Goal: Transaction & Acquisition: Book appointment/travel/reservation

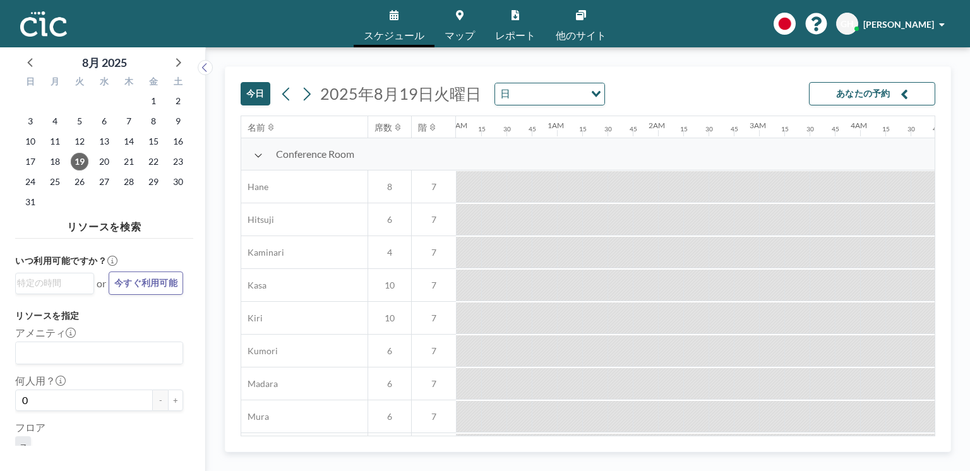
scroll to position [0, 935]
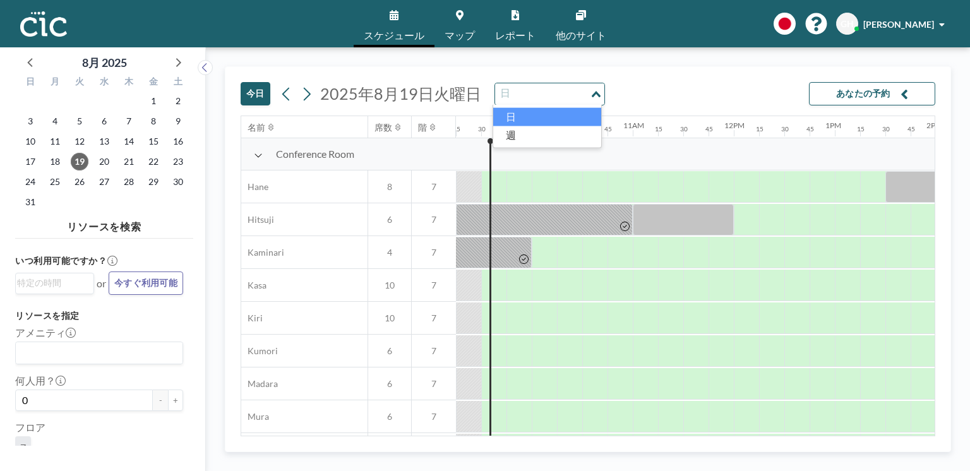
click at [597, 96] on icon "Search for option" at bounding box center [596, 94] width 9 height 6
click at [564, 131] on li "週" at bounding box center [547, 135] width 108 height 18
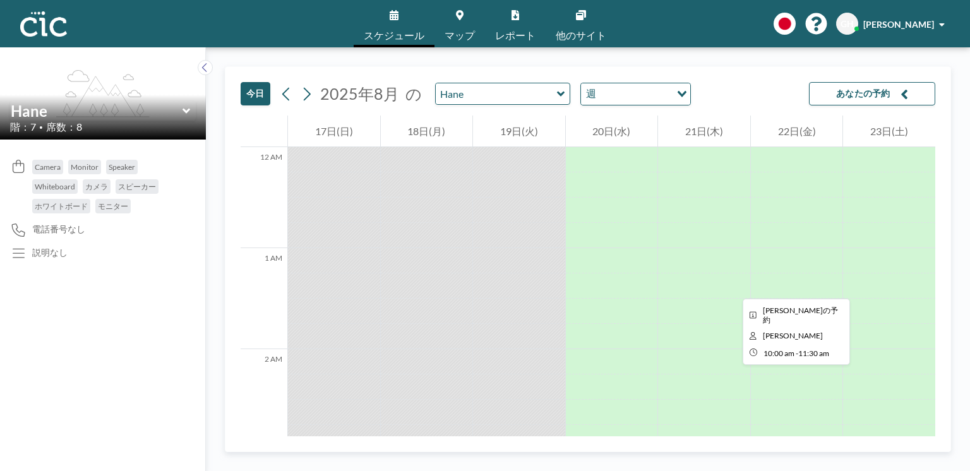
scroll to position [935, 0]
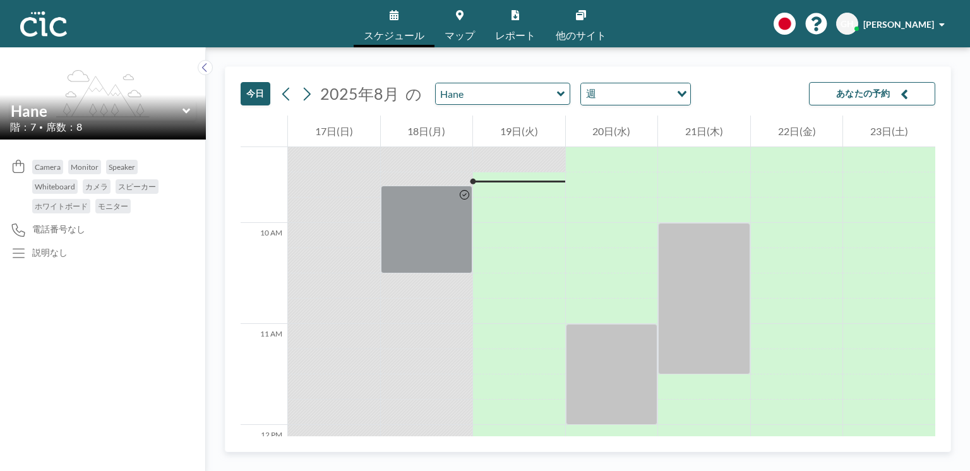
click at [258, 97] on button "今日" at bounding box center [256, 93] width 30 height 23
click at [557, 92] on icon at bounding box center [561, 93] width 8 height 5
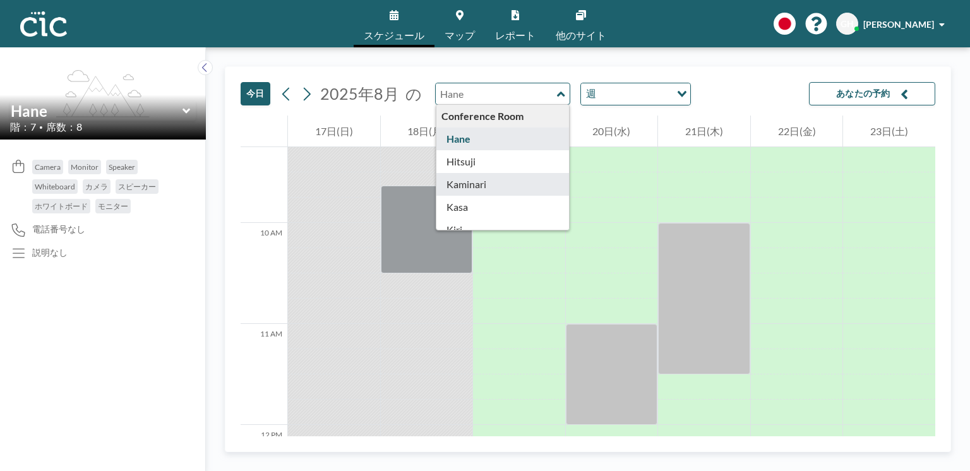
type input "Kaminari"
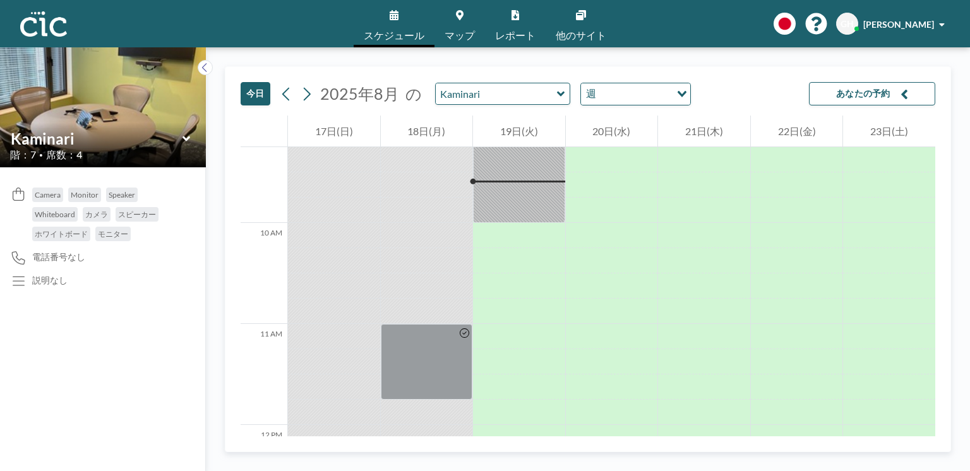
click at [558, 91] on icon at bounding box center [561, 94] width 8 height 13
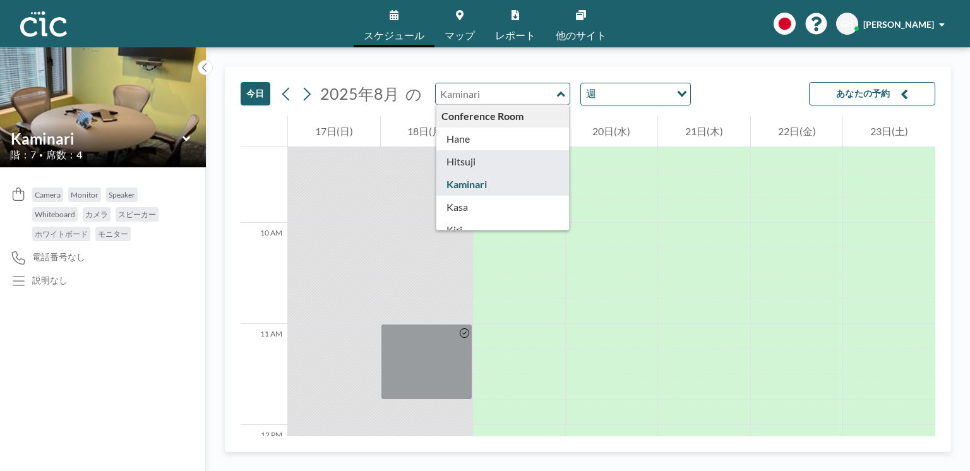
type input "Hitsuji"
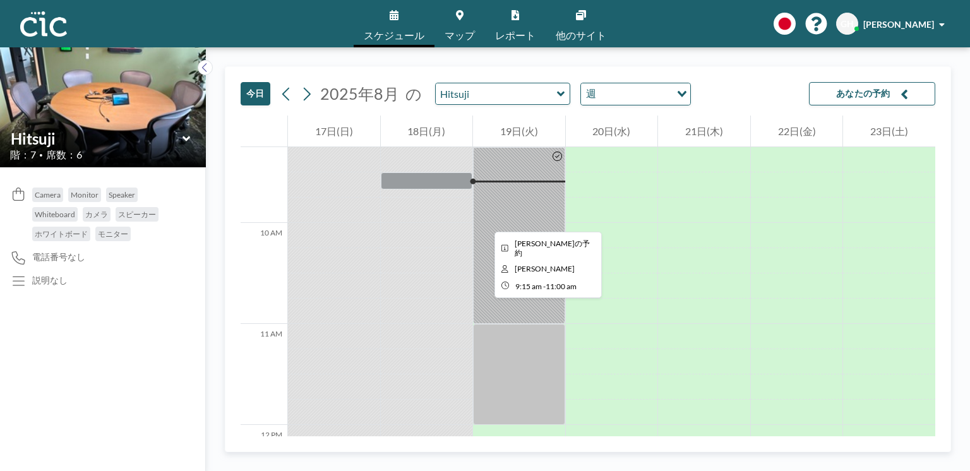
click at [485, 219] on div at bounding box center [519, 235] width 92 height 177
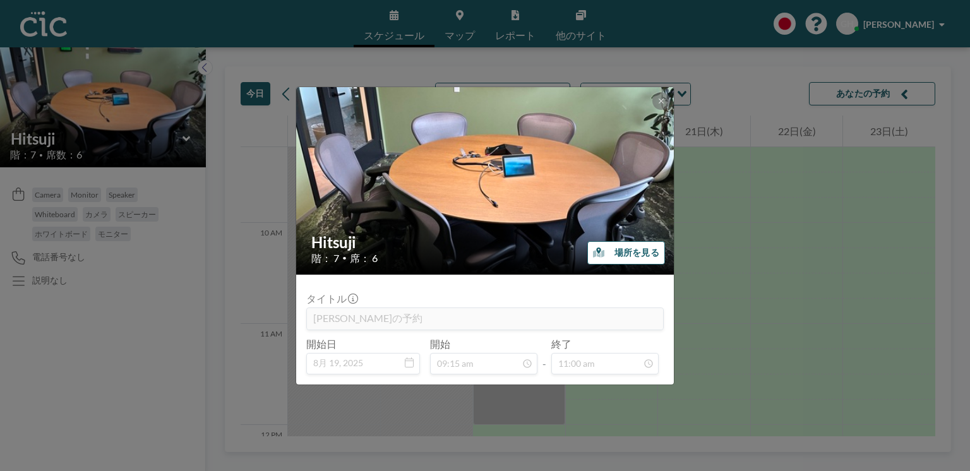
click at [507, 364] on input "09:15 am" at bounding box center [483, 363] width 107 height 21
click at [501, 367] on input "09:15 am" at bounding box center [483, 363] width 107 height 21
click at [476, 367] on input "09:15 am" at bounding box center [483, 363] width 107 height 21
click at [484, 372] on input "09:15 am" at bounding box center [483, 363] width 107 height 21
click at [544, 311] on input "[PERSON_NAME]の予約" at bounding box center [485, 318] width 356 height 21
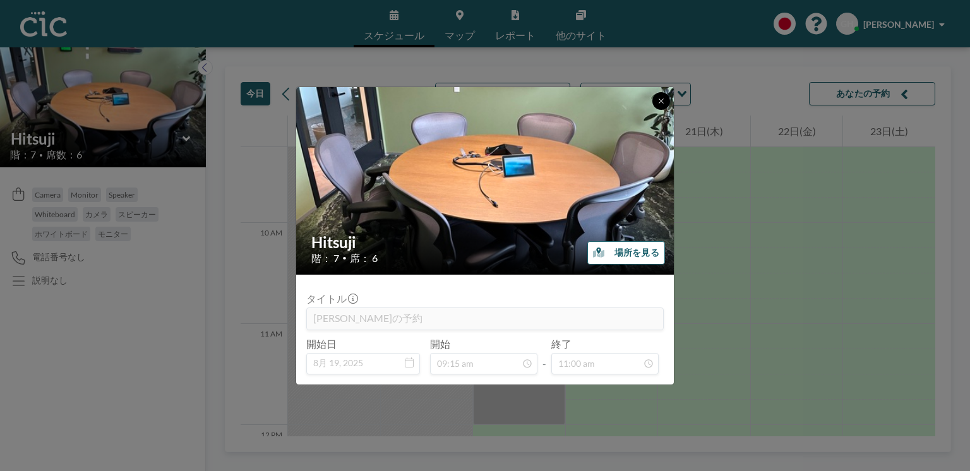
click at [657, 104] on icon at bounding box center [661, 101] width 8 height 8
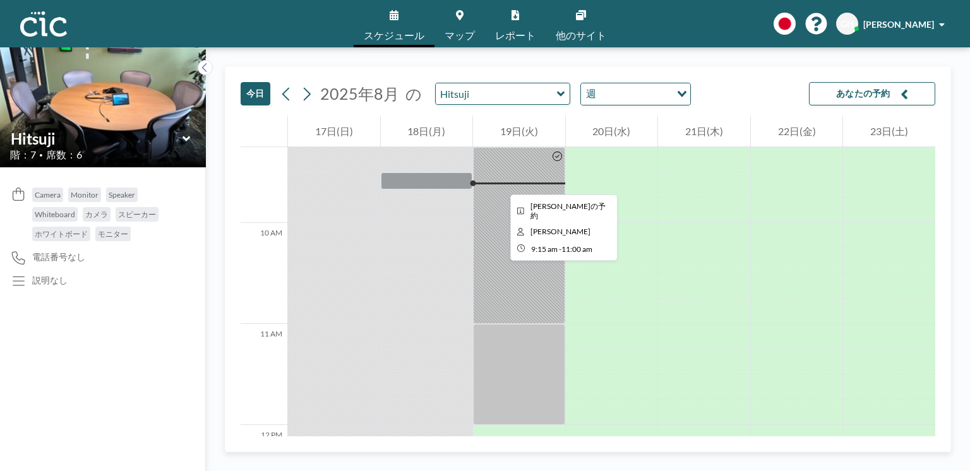
click at [500, 183] on div at bounding box center [519, 235] width 92 height 177
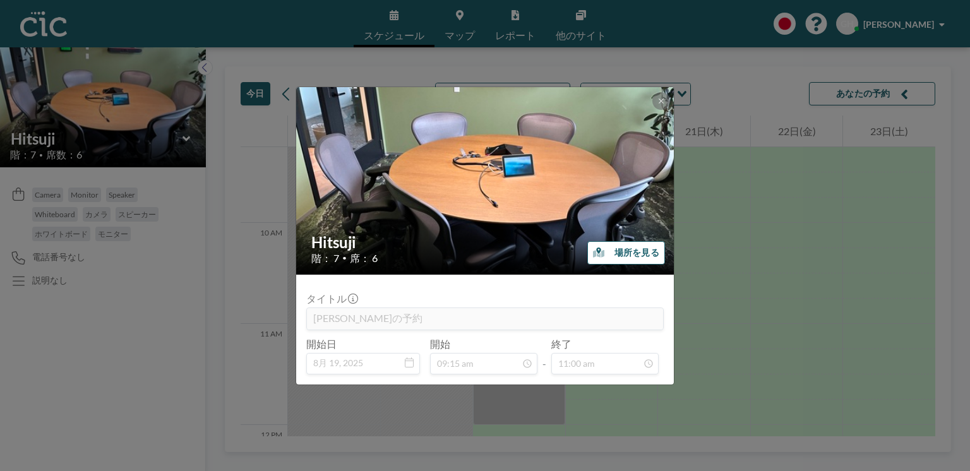
click at [650, 97] on img at bounding box center [485, 181] width 379 height 284
click at [661, 103] on icon at bounding box center [661, 101] width 8 height 8
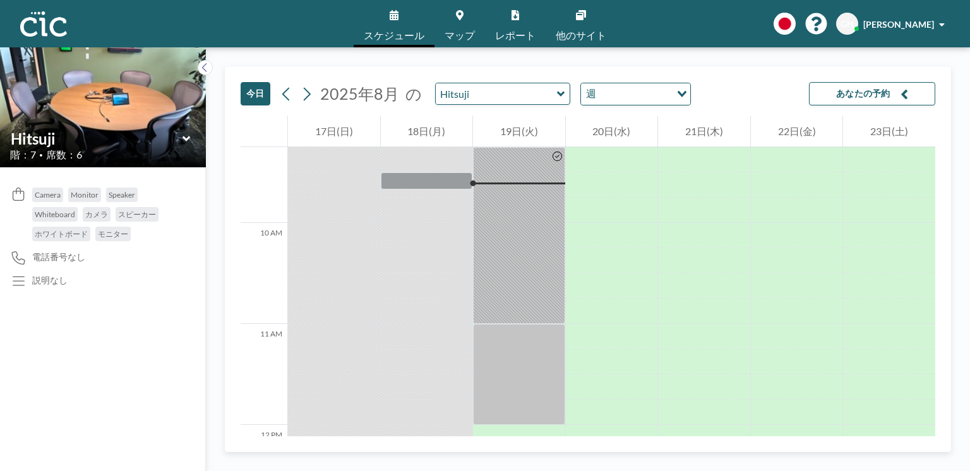
click at [255, 95] on button "今日" at bounding box center [256, 93] width 30 height 23
click at [901, 97] on icon "button" at bounding box center [905, 94] width 8 height 15
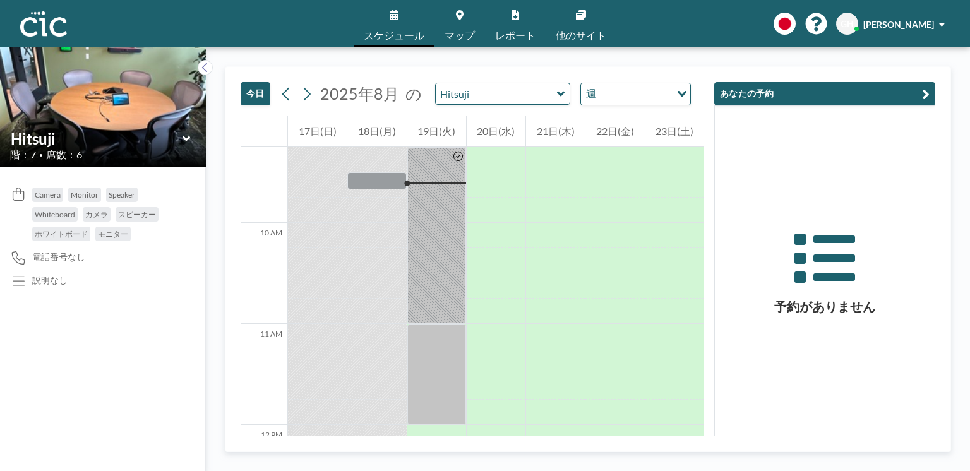
click at [923, 97] on icon "button" at bounding box center [926, 94] width 8 height 15
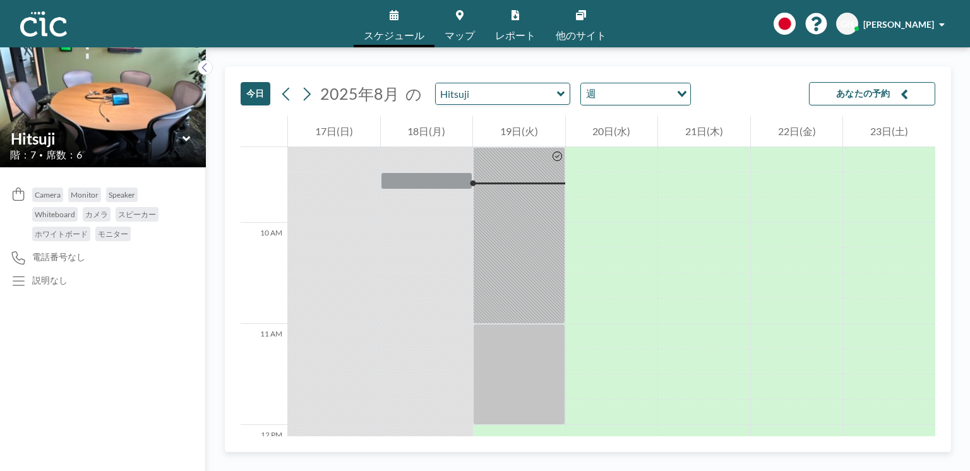
click at [557, 92] on icon at bounding box center [561, 94] width 8 height 13
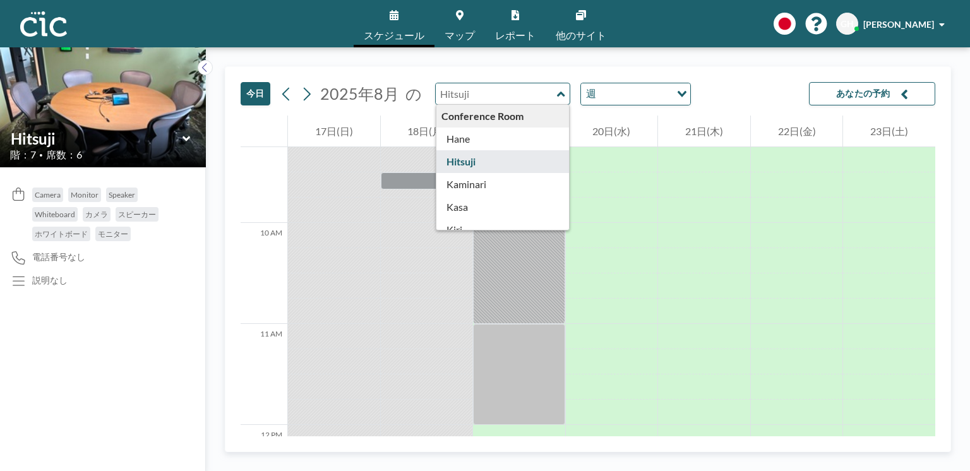
click at [504, 114] on div "Conference Room" at bounding box center [502, 116] width 133 height 23
drag, startPoint x: 500, startPoint y: 124, endPoint x: 554, endPoint y: 126, distance: 53.7
click at [500, 124] on div "Conference Room" at bounding box center [502, 116] width 133 height 23
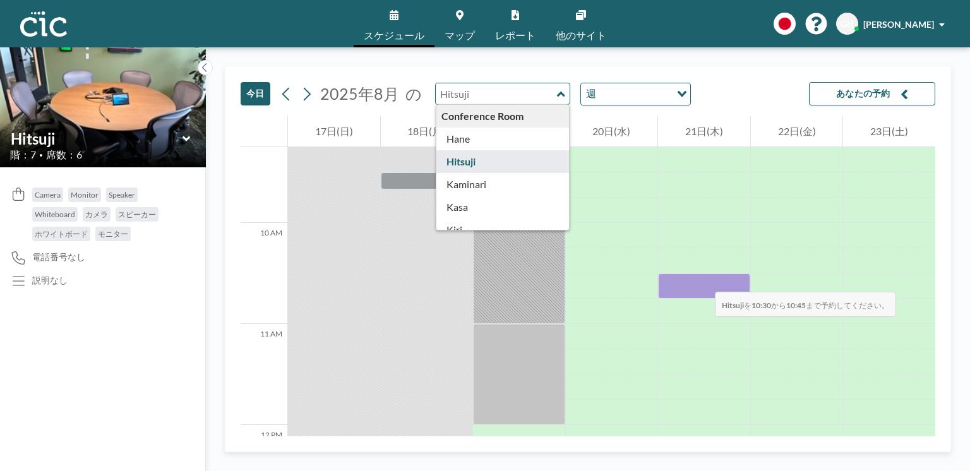
click at [702, 278] on div at bounding box center [704, 285] width 92 height 25
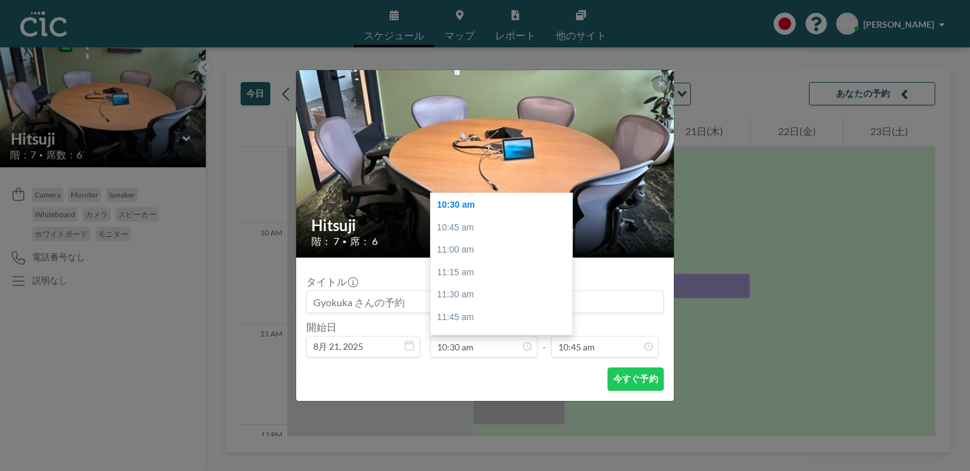
scroll to position [966, 0]
drag, startPoint x: 775, startPoint y: 362, endPoint x: 679, endPoint y: 157, distance: 226.6
click at [775, 362] on div "Hitsuji 階： 7 • 席： 6 タイトル 開始日 [DATE], 2025 開始 10:30 am 12:00 am 12:15 am 12:30 a…" at bounding box center [485, 235] width 970 height 471
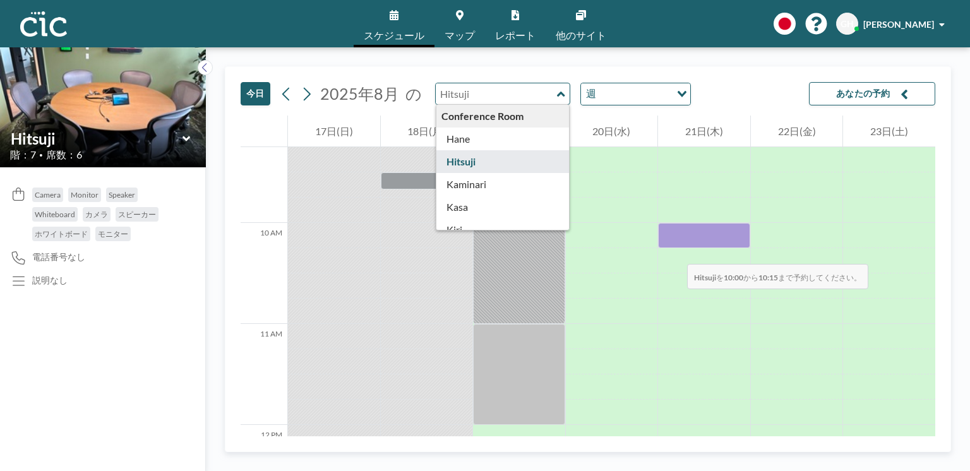
click at [674, 251] on div at bounding box center [704, 260] width 92 height 25
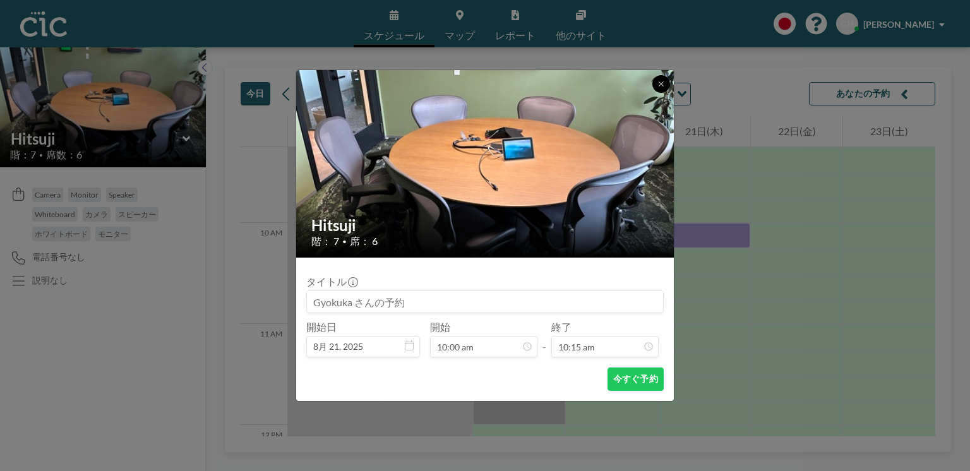
click at [660, 82] on icon at bounding box center [661, 83] width 4 height 4
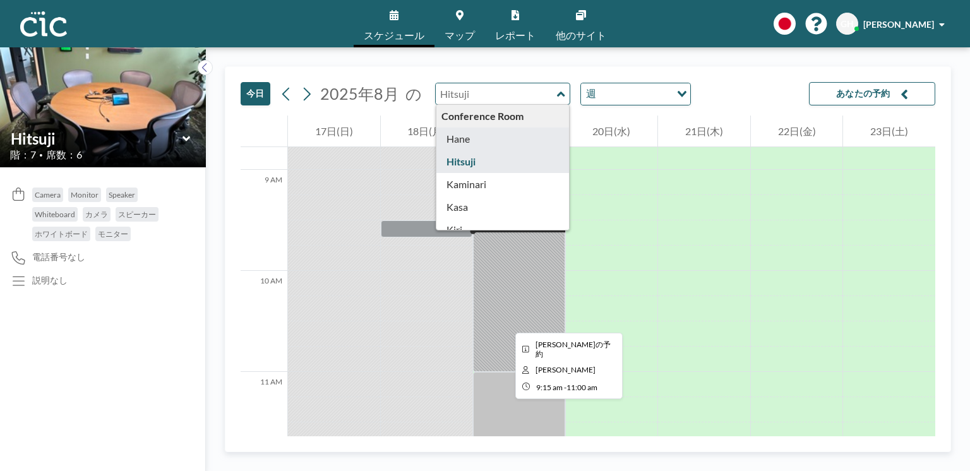
scroll to position [839, 0]
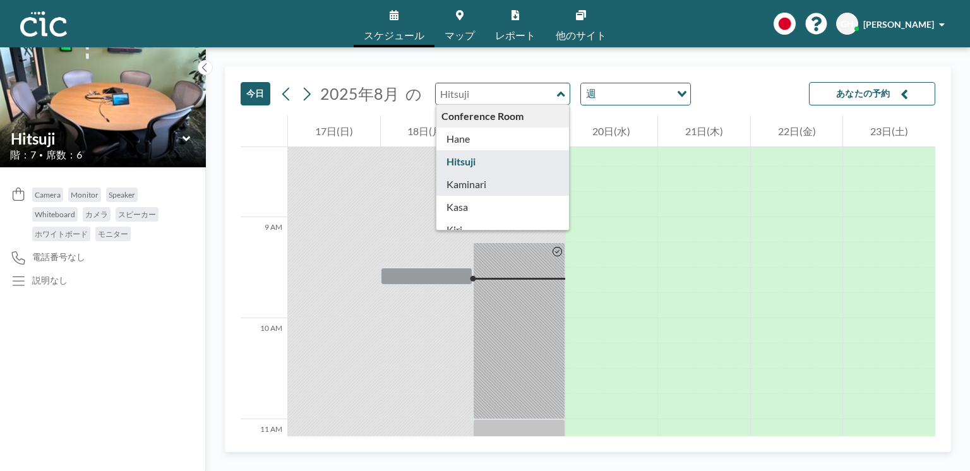
type input "Kaminari"
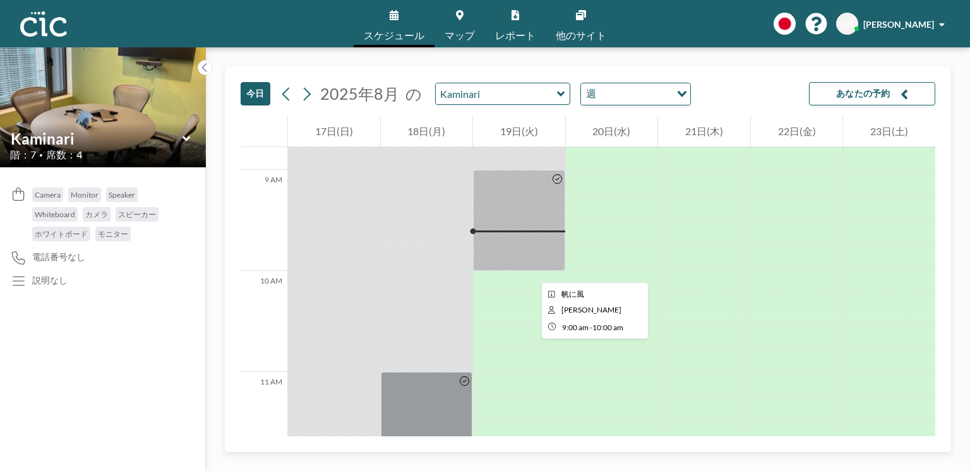
scroll to position [981, 0]
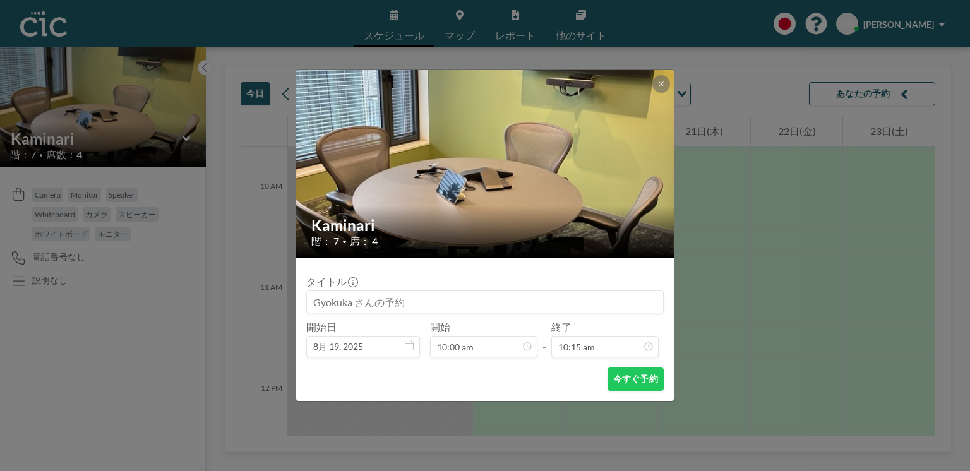
drag, startPoint x: 500, startPoint y: 189, endPoint x: 457, endPoint y: 379, distance: 194.7
click at [457, 379] on div "今すぐ予約" at bounding box center [484, 379] width 357 height 23
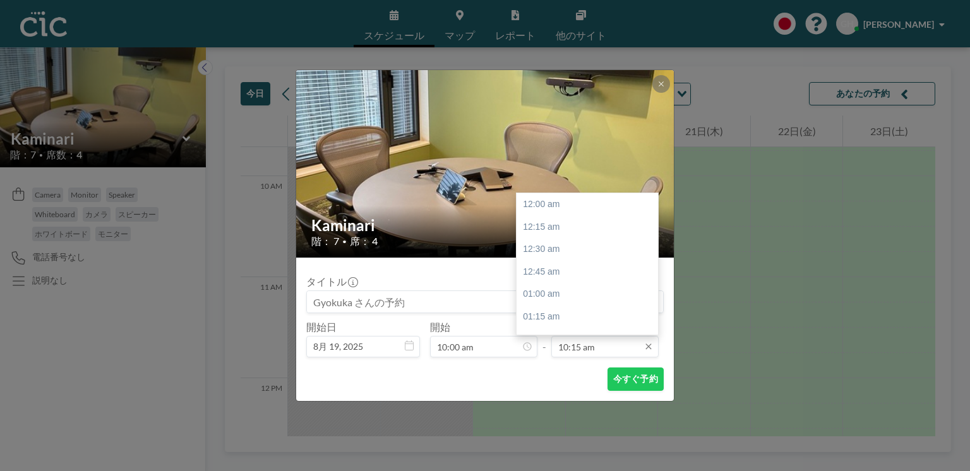
scroll to position [922, 0]
click at [621, 347] on input "10:15 am" at bounding box center [604, 346] width 107 height 21
click at [639, 347] on input "10:15 am" at bounding box center [604, 346] width 107 height 21
click at [652, 342] on icon at bounding box center [648, 347] width 10 height 10
click at [644, 344] on icon at bounding box center [648, 347] width 10 height 10
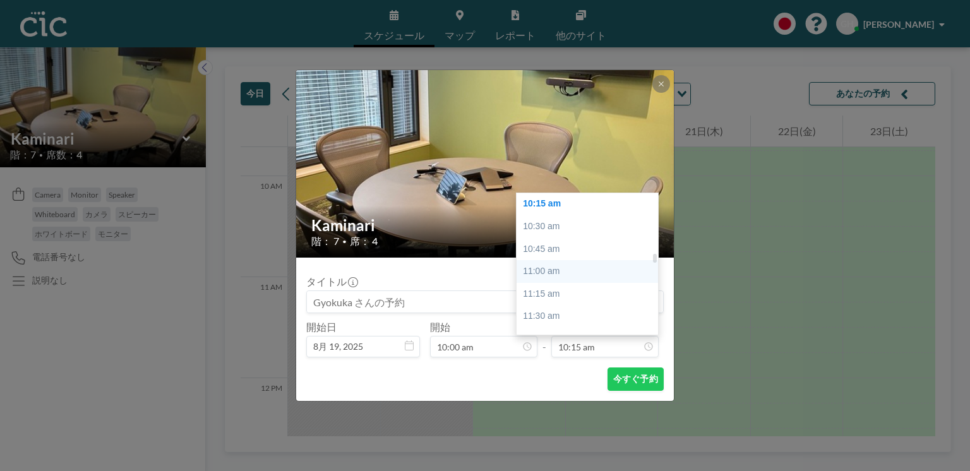
click at [555, 269] on div "11:00 am" at bounding box center [589, 271] width 145 height 23
type input "11:00 am"
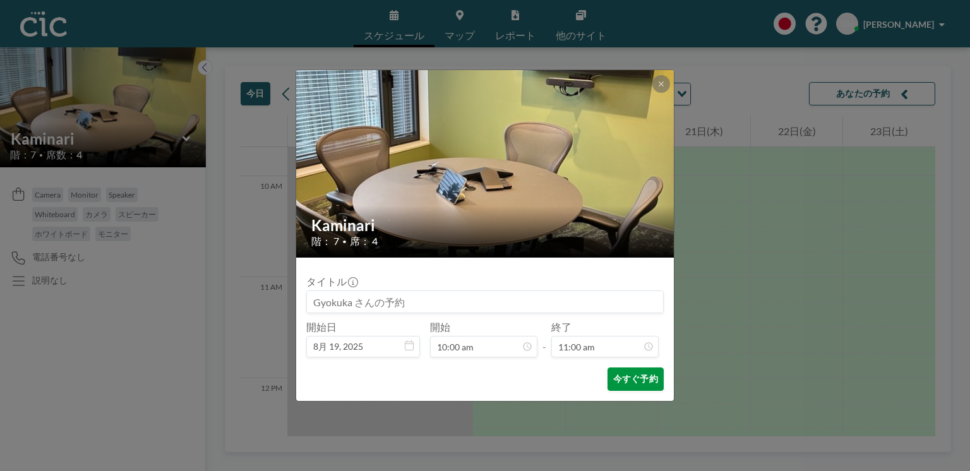
scroll to position [988, 0]
click at [631, 382] on button "今すぐ予約" at bounding box center [636, 379] width 56 height 23
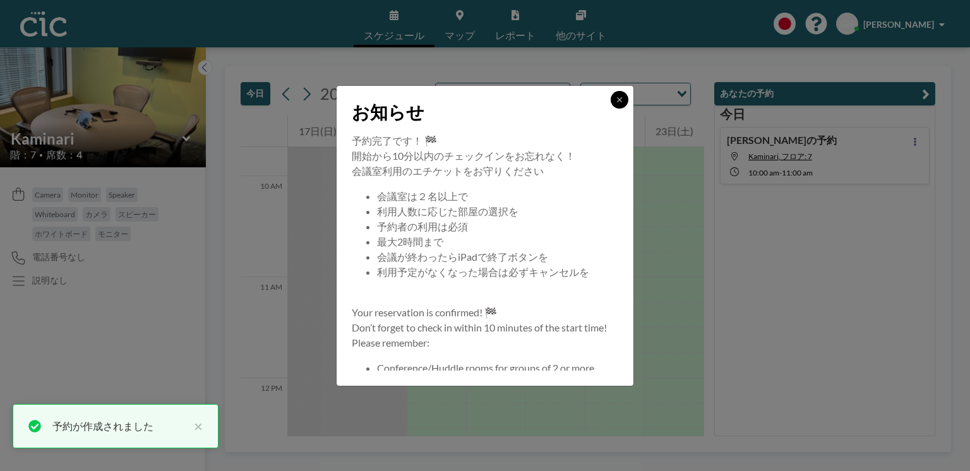
click at [623, 101] on icon at bounding box center [620, 100] width 8 height 8
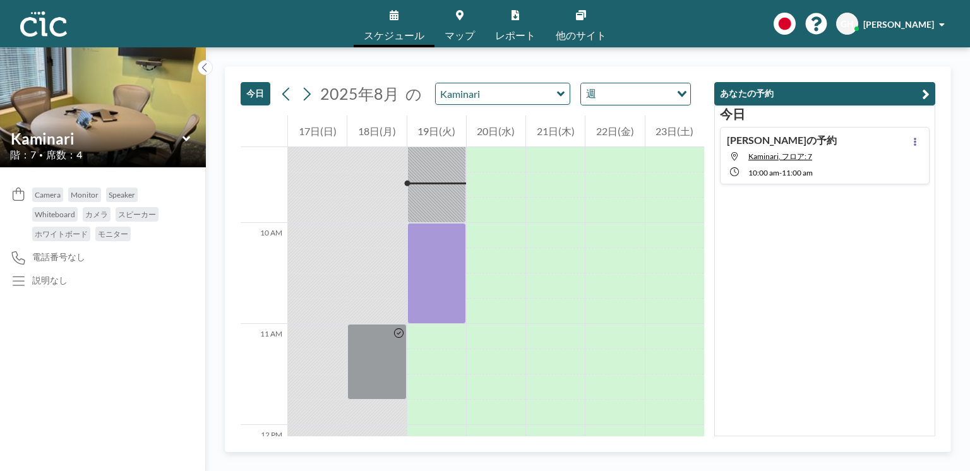
scroll to position [981, 0]
